Goal: Task Accomplishment & Management: Use online tool/utility

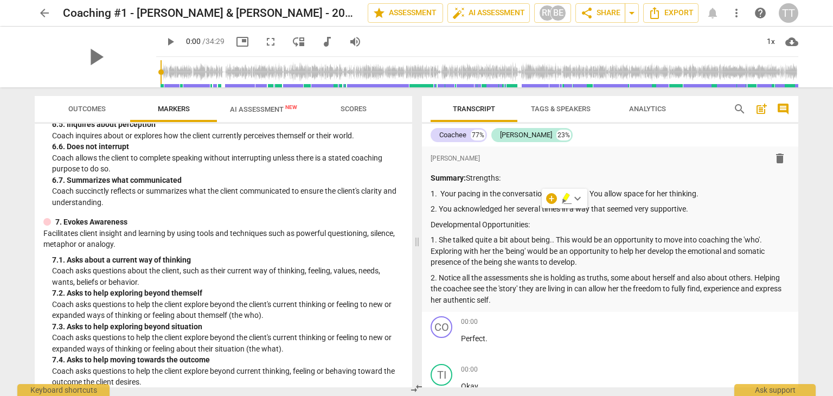
scroll to position [2819, 0]
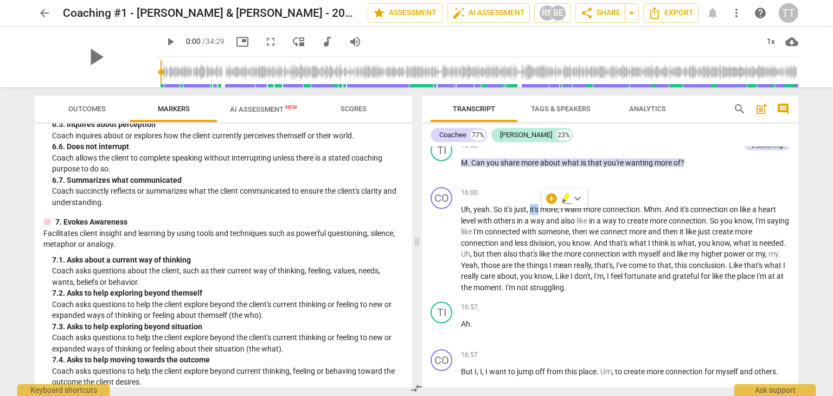
click at [49, 16] on span "arrow_back" at bounding box center [44, 13] width 13 height 13
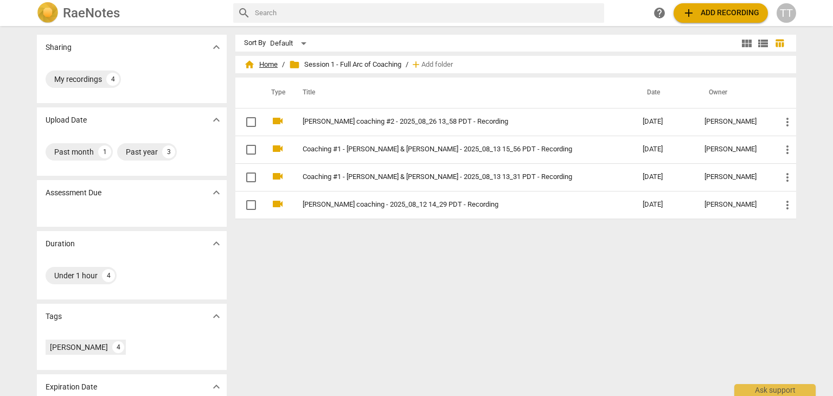
click at [274, 67] on span "home Home" at bounding box center [261, 64] width 34 height 11
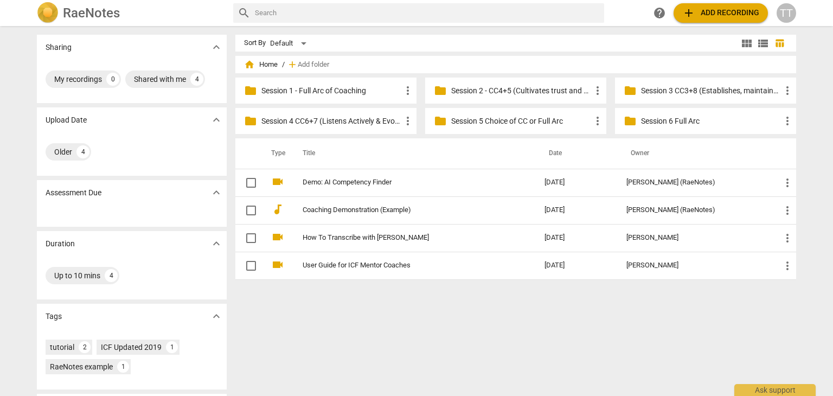
click at [369, 121] on p "Session 4 CC6+7 (Listens Actively & Evokes Awareness)" at bounding box center [331, 120] width 140 height 11
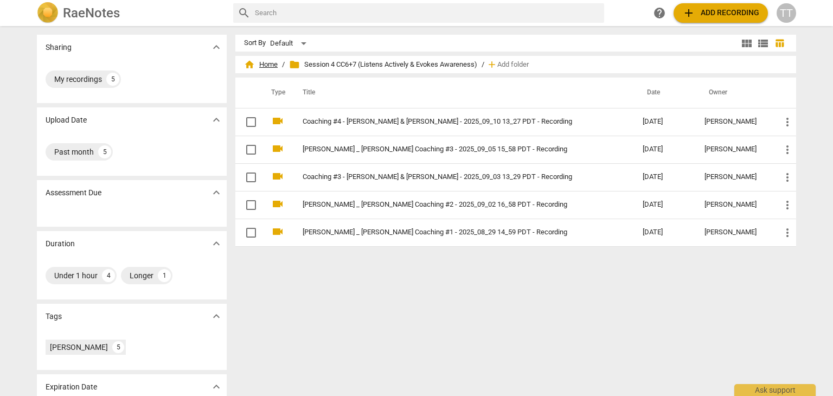
click at [268, 66] on span "home Home" at bounding box center [261, 64] width 34 height 11
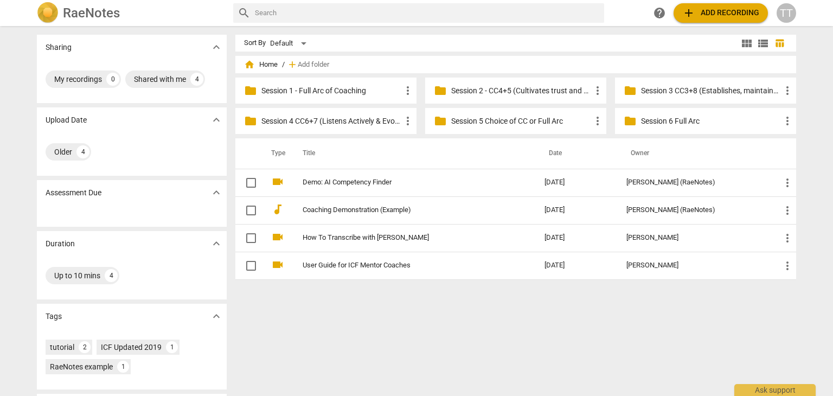
click at [710, 13] on span "add Add recording" at bounding box center [720, 13] width 77 height 13
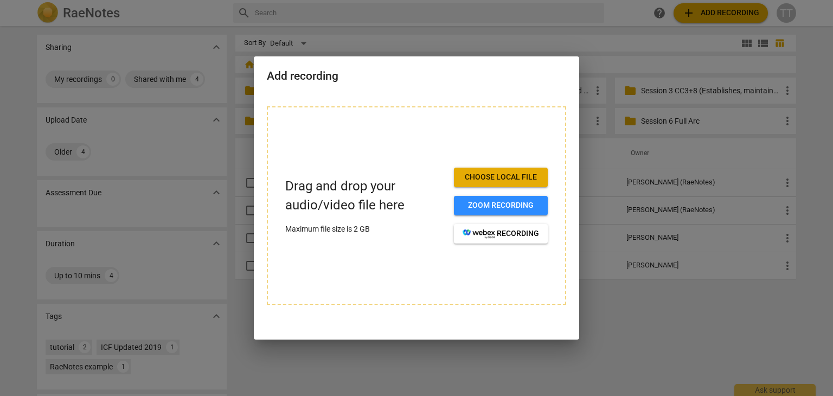
click at [501, 175] on span "Choose local file" at bounding box center [501, 177] width 76 height 11
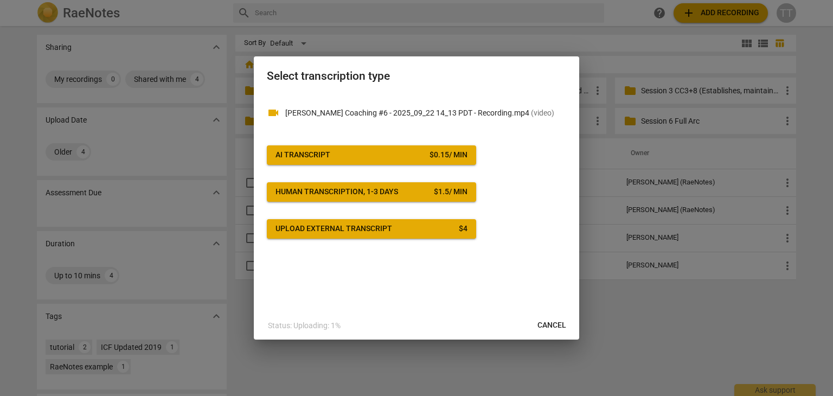
click at [414, 156] on span "AI Transcript $ 0.15 / min" at bounding box center [371, 155] width 192 height 11
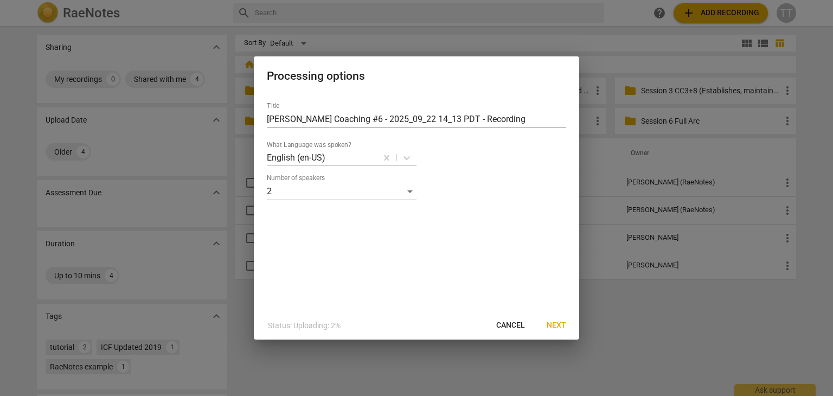
click at [551, 324] on span "Next" at bounding box center [557, 325] width 20 height 11
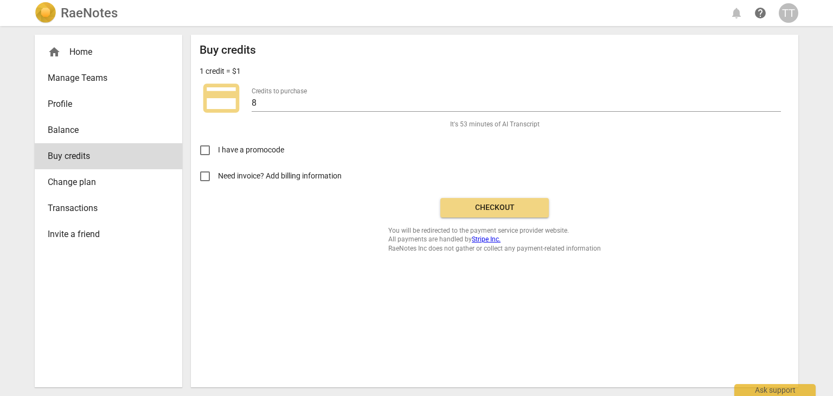
click at [491, 214] on button "Checkout" at bounding box center [494, 208] width 108 height 20
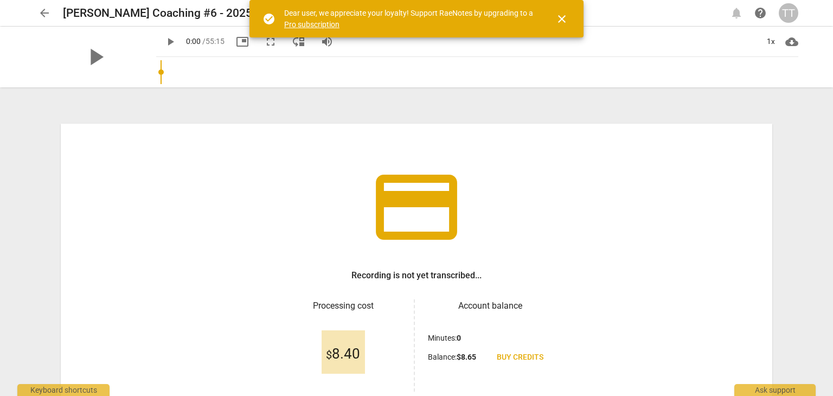
scroll to position [93, 0]
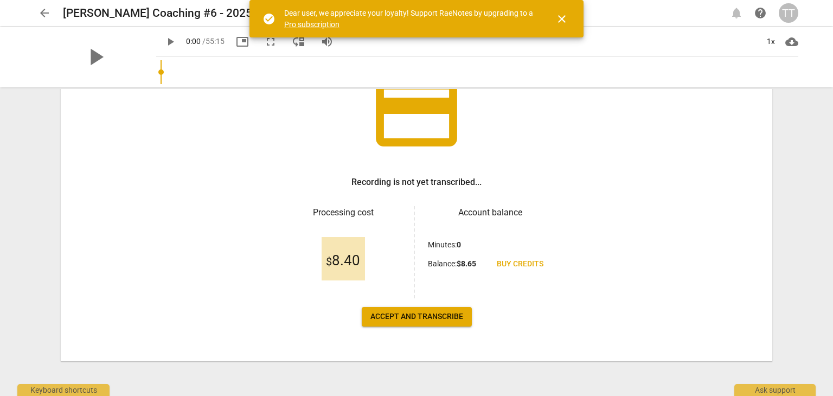
click at [427, 309] on button "Accept and transcribe" at bounding box center [417, 317] width 110 height 20
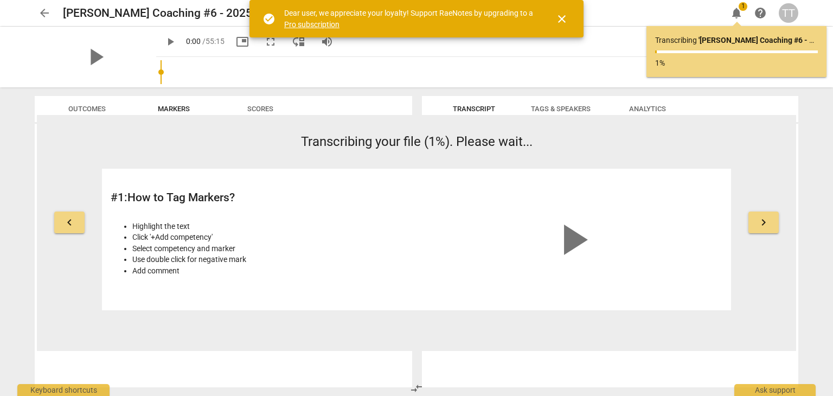
click at [563, 19] on span "close" at bounding box center [561, 18] width 13 height 13
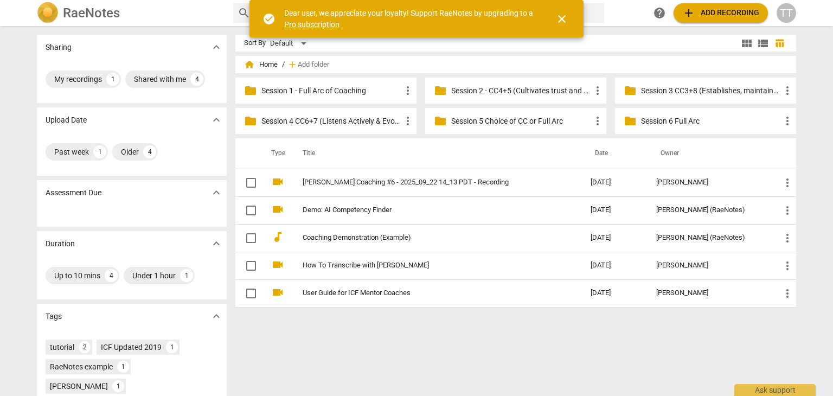
click at [564, 20] on span "close" at bounding box center [561, 18] width 13 height 13
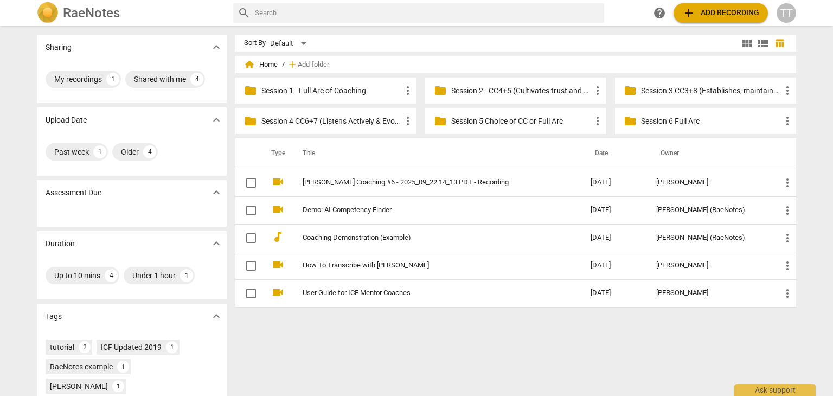
click at [317, 18] on input "text" at bounding box center [427, 12] width 345 height 17
type input "s"
type input "[PERSON_NAME]"
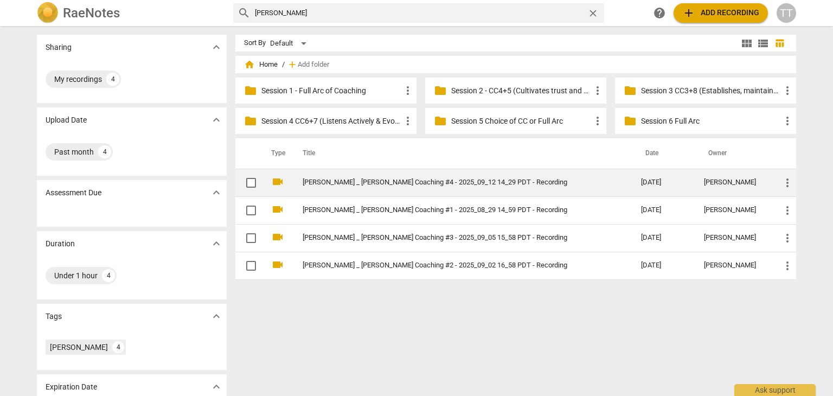
click at [333, 190] on td "[PERSON_NAME] _ [PERSON_NAME] Coaching #4 - 2025_09_12 14_29 PDT - Recording" at bounding box center [461, 183] width 343 height 28
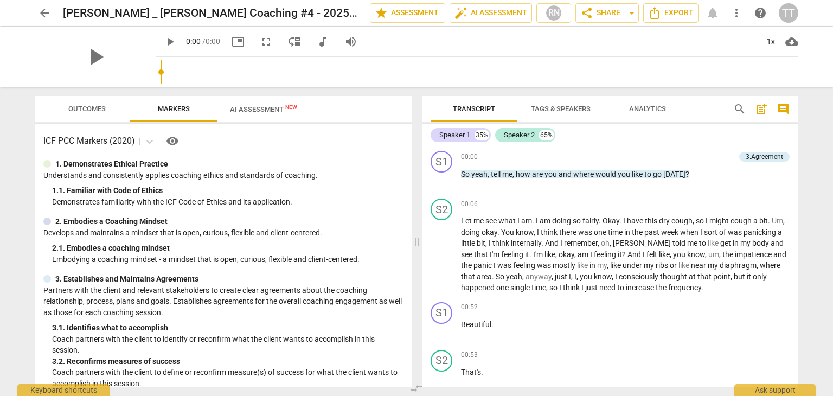
click at [292, 108] on span "New" at bounding box center [291, 107] width 12 height 6
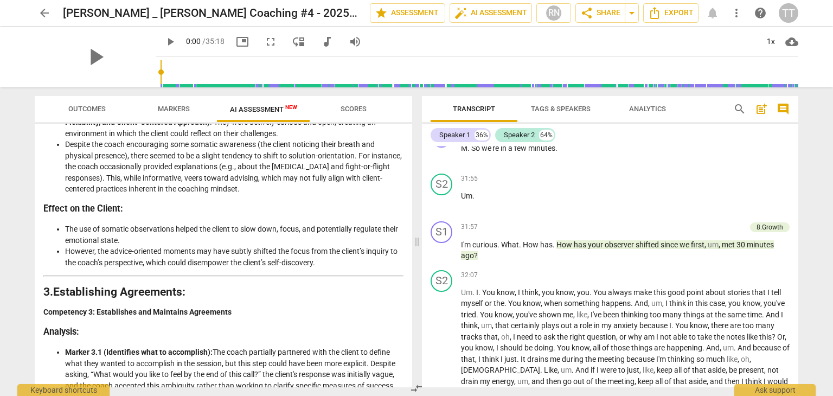
scroll to position [472, 0]
